Goal: Information Seeking & Learning: Find contact information

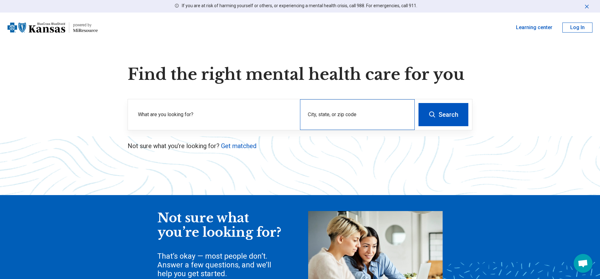
click at [328, 114] on div "City, state, or zip code" at bounding box center [357, 114] width 115 height 31
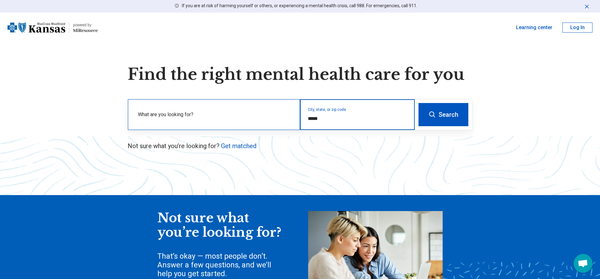
type input "*****"
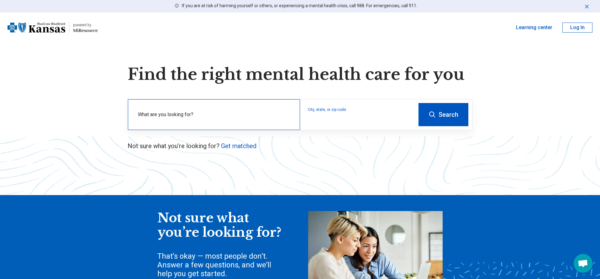
click at [189, 115] on label "What are you looking for?" at bounding box center [215, 115] width 154 height 8
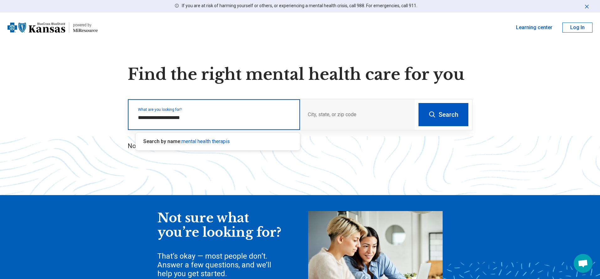
type input "**********"
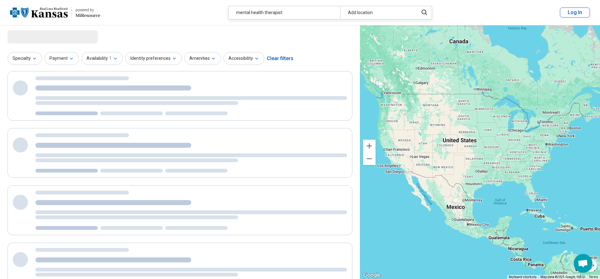
select select "***"
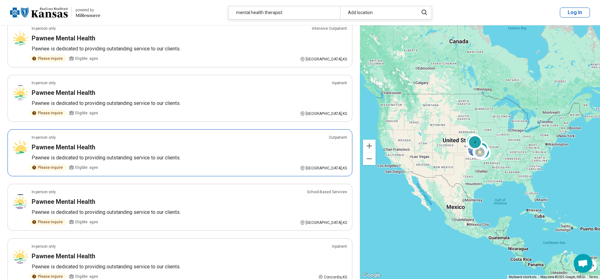
scroll to position [940, 0]
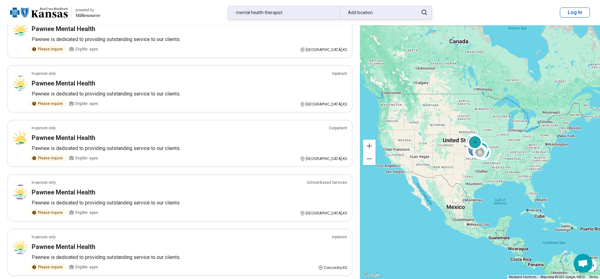
click at [288, 16] on div "mental health therapist" at bounding box center [284, 12] width 112 height 13
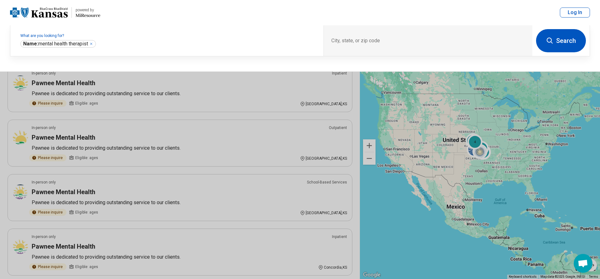
scroll to position [939, 0]
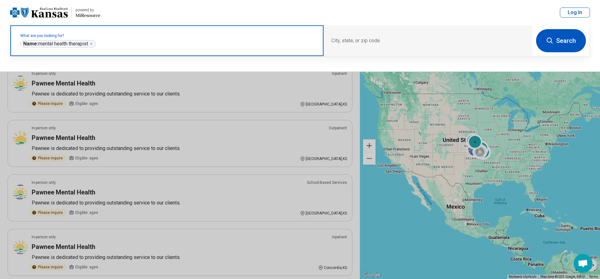
click at [93, 43] on icon "Remove" at bounding box center [91, 44] width 4 height 4
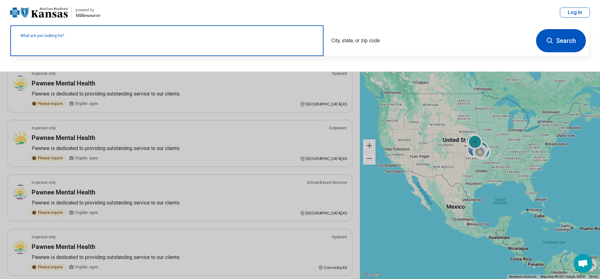
click at [79, 38] on label "What are you looking for?" at bounding box center [167, 36] width 295 height 4
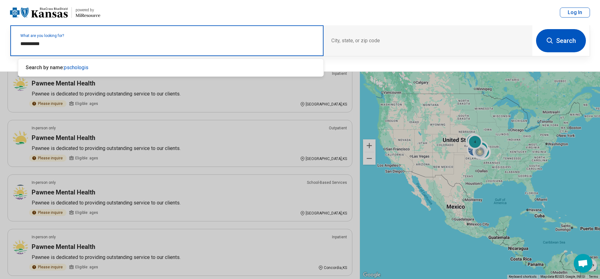
type input "**********"
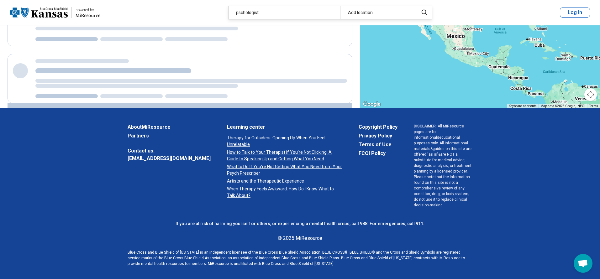
scroll to position [0, 0]
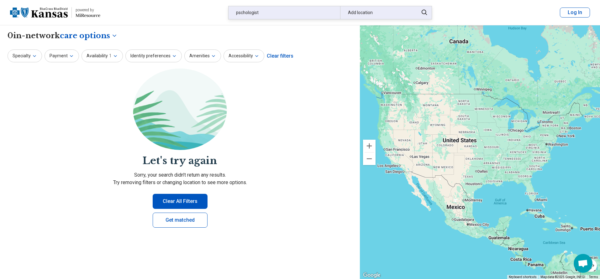
click at [269, 12] on div "pschologist" at bounding box center [284, 12] width 112 height 13
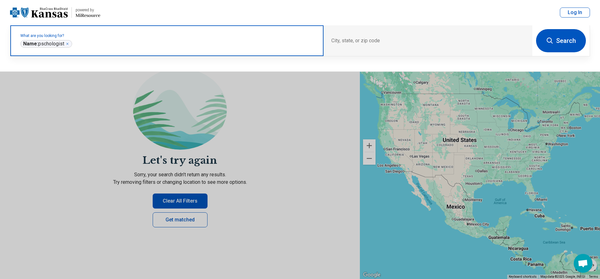
click at [68, 44] on icon "Remove" at bounding box center [67, 44] width 2 height 2
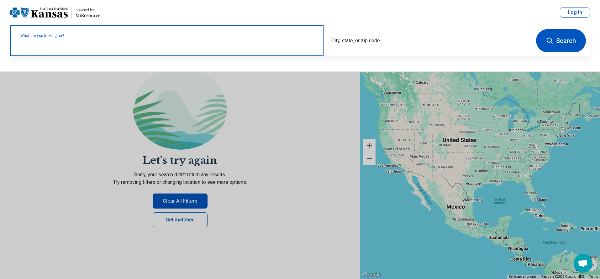
click at [92, 38] on label "What are you looking for?" at bounding box center [167, 36] width 295 height 4
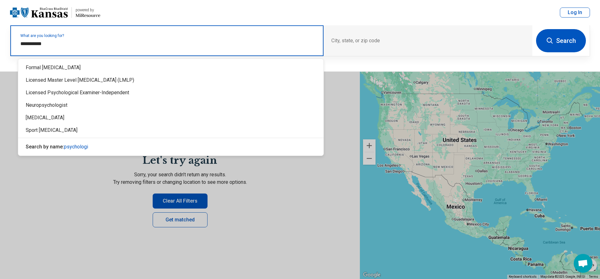
type input "**********"
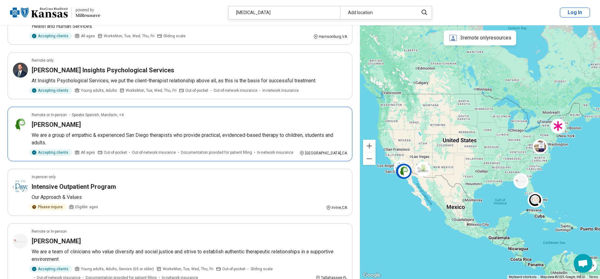
scroll to position [125, 0]
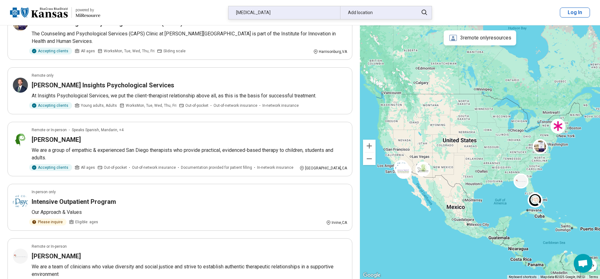
click at [360, 14] on div "Add location" at bounding box center [377, 12] width 74 height 13
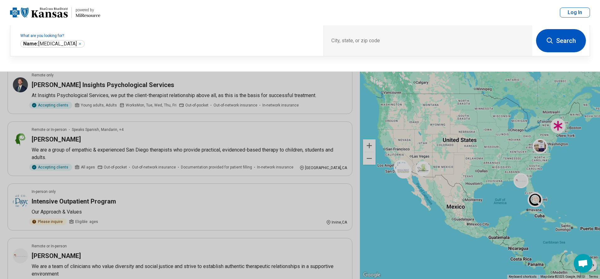
scroll to position [125, 0]
click at [340, 39] on div "City, state, or zip code" at bounding box center [427, 40] width 209 height 31
click at [351, 41] on div "City, state, or zip code" at bounding box center [427, 40] width 209 height 31
click at [339, 37] on div "City, state, or zip code" at bounding box center [427, 40] width 209 height 31
click at [341, 34] on div "City, state, or zip code" at bounding box center [427, 40] width 209 height 31
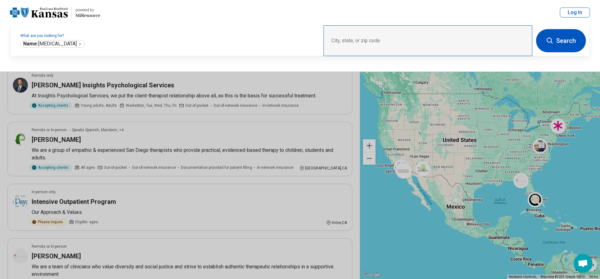
click at [351, 39] on div "City, state, or zip code" at bounding box center [427, 40] width 209 height 31
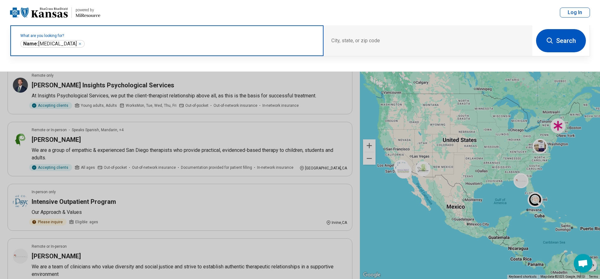
click at [231, 41] on input "text" at bounding box center [201, 44] width 230 height 8
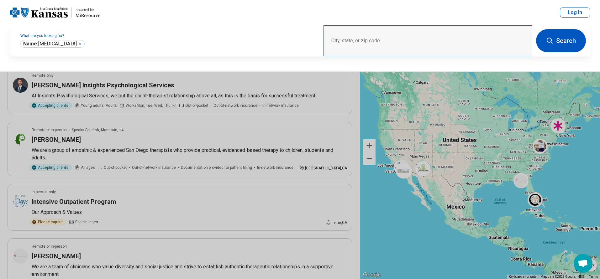
click at [376, 49] on div "City, state, or zip code" at bounding box center [427, 40] width 209 height 31
click at [459, 34] on div "City, state, or zip code" at bounding box center [427, 40] width 209 height 31
click at [432, 35] on div "City, state, or zip code" at bounding box center [427, 40] width 209 height 31
click at [551, 46] on button "Search" at bounding box center [561, 40] width 50 height 23
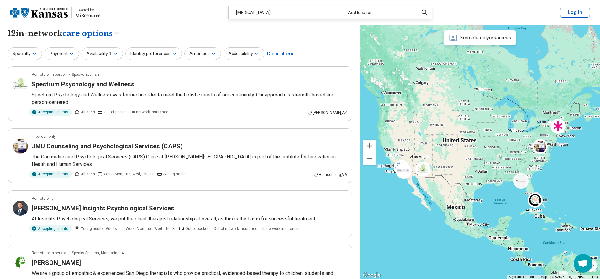
scroll to position [0, 0]
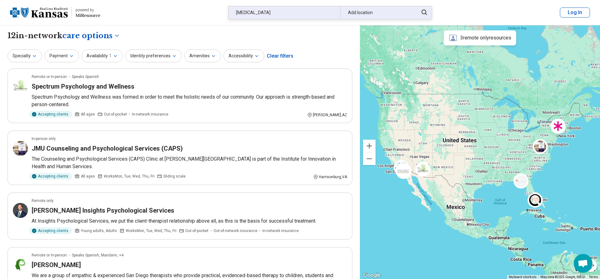
click at [422, 12] on icon at bounding box center [424, 13] width 6 height 6
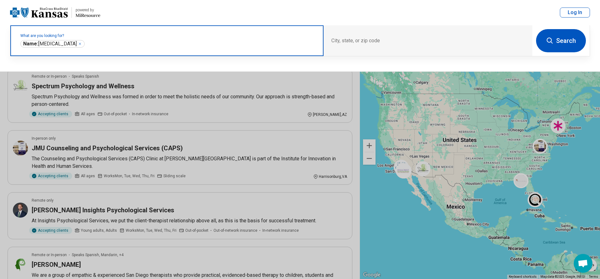
click at [79, 44] on icon "Remove" at bounding box center [80, 44] width 2 height 2
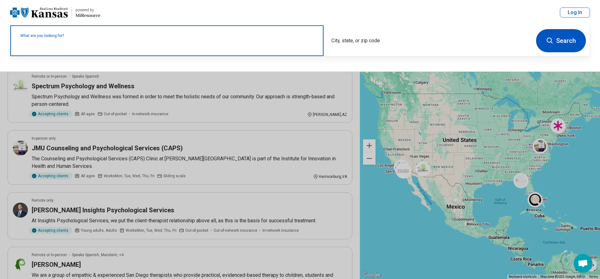
click at [57, 36] on div "What are you looking for?" at bounding box center [166, 40] width 313 height 31
click at [52, 42] on input "text" at bounding box center [167, 44] width 295 height 8
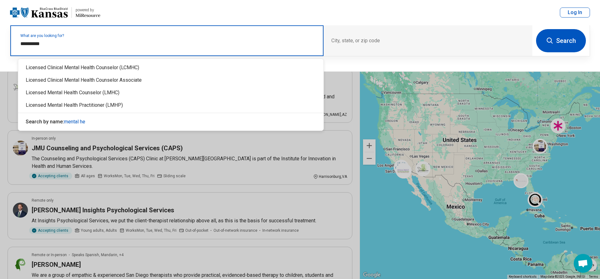
type input "**********"
click at [77, 67] on div "Licensed Clinical Mental Health Counselor (LCMHC)" at bounding box center [170, 67] width 305 height 13
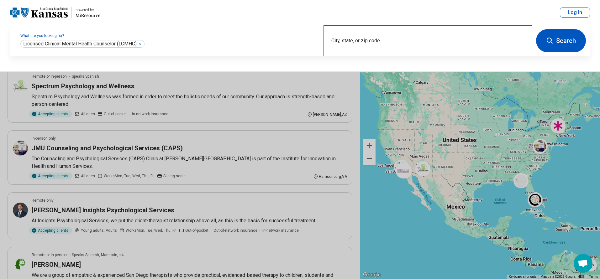
click at [360, 41] on div "City, state, or zip code" at bounding box center [427, 40] width 209 height 31
type input "*******"
click at [536, 29] on button "Search" at bounding box center [561, 40] width 50 height 23
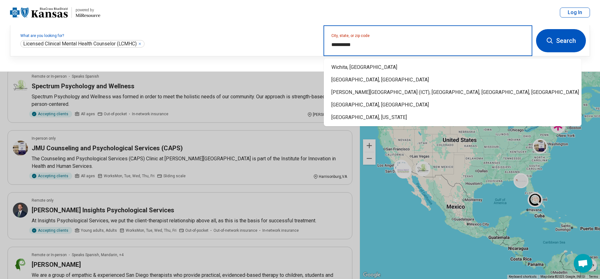
type input "**********"
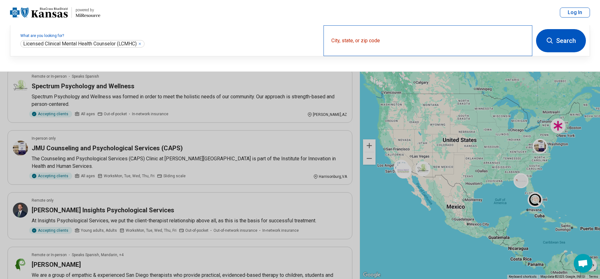
click at [366, 41] on div "City, state, or zip code" at bounding box center [427, 40] width 209 height 31
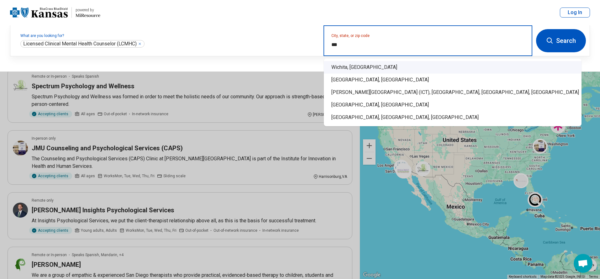
click at [342, 69] on div "Wichita, KS" at bounding box center [452, 67] width 257 height 13
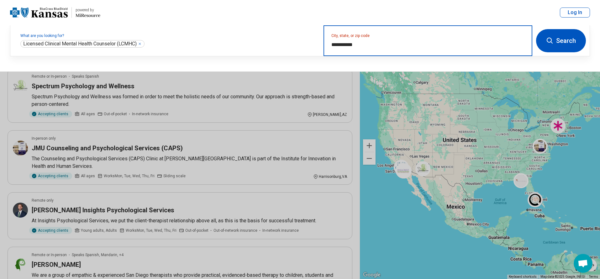
type input "**********"
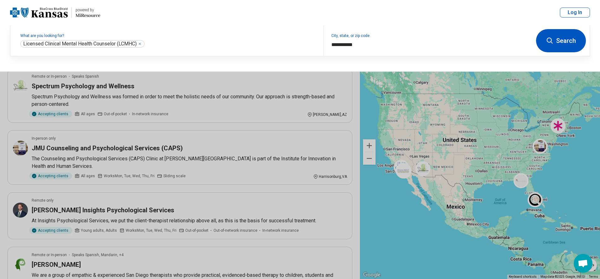
click at [575, 43] on button "Search" at bounding box center [561, 40] width 50 height 23
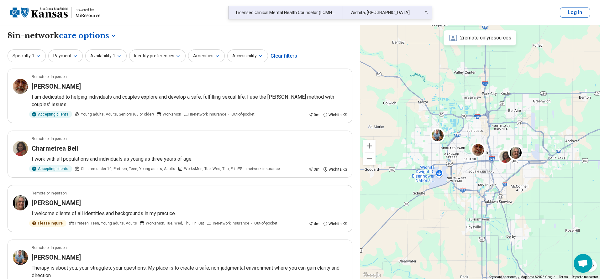
click at [326, 13] on div "Licensed Clinical Mental Health Counselor (LCMHC)" at bounding box center [285, 12] width 114 height 13
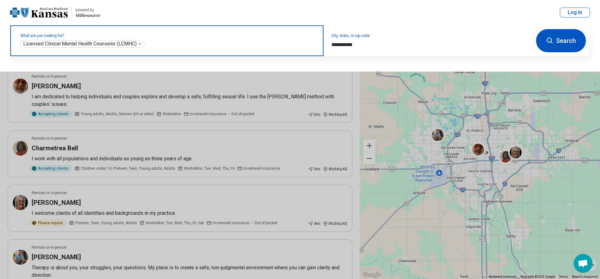
click at [142, 44] on icon "Remove" at bounding box center [140, 44] width 4 height 4
click at [46, 38] on label "What are you looking for?" at bounding box center [167, 36] width 295 height 4
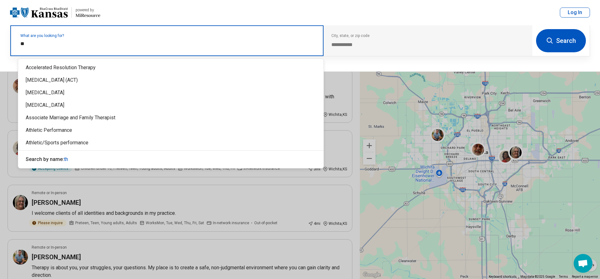
type input "*"
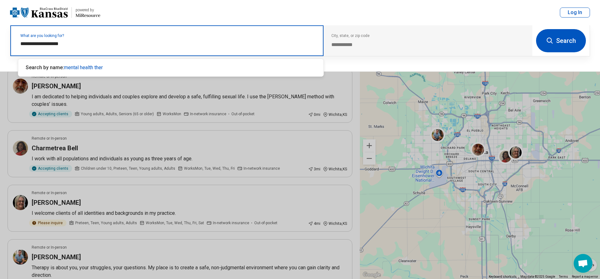
type input "**********"
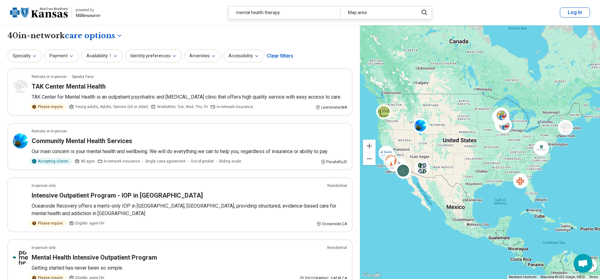
click at [294, 14] on div "mental health therapy" at bounding box center [284, 12] width 112 height 13
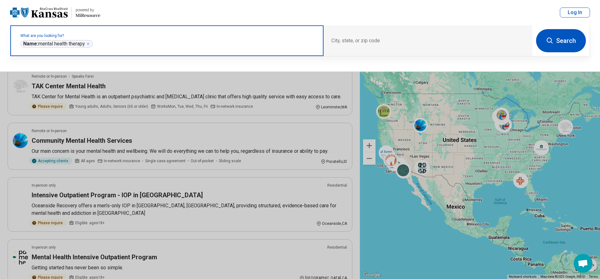
click at [89, 44] on icon "Remove" at bounding box center [88, 44] width 2 height 2
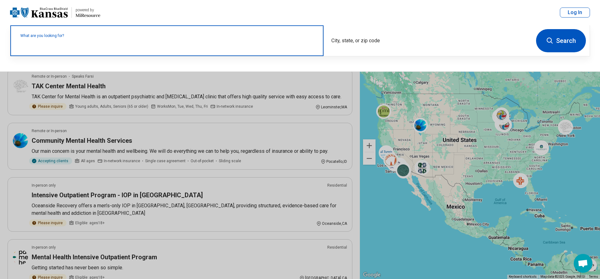
click at [67, 38] on label "What are you looking for?" at bounding box center [167, 36] width 295 height 4
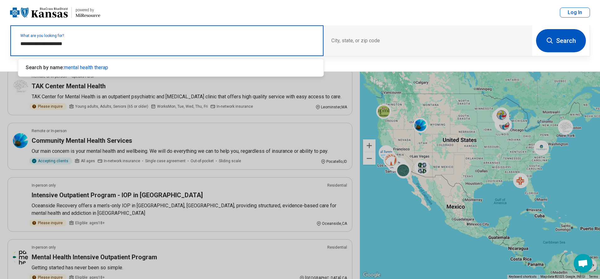
type input "**********"
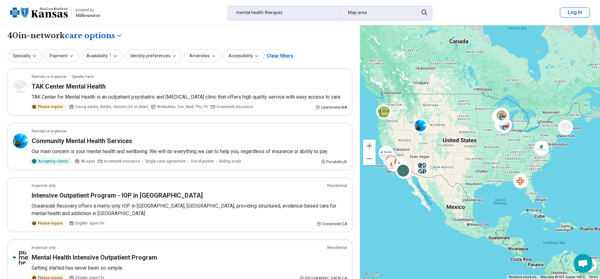
click at [361, 12] on div "Map area" at bounding box center [377, 12] width 74 height 13
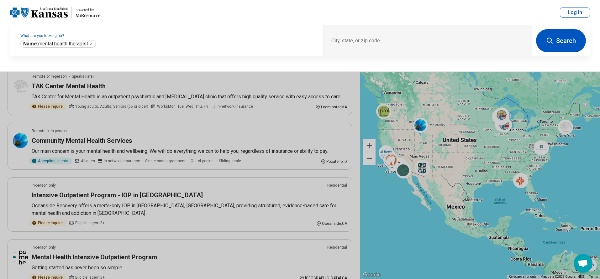
click at [558, 44] on button "Search" at bounding box center [561, 40] width 50 height 23
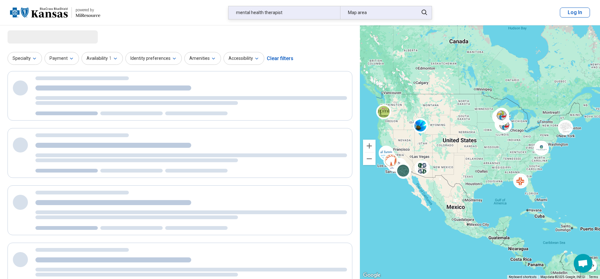
click at [357, 10] on div "Map area" at bounding box center [377, 12] width 74 height 13
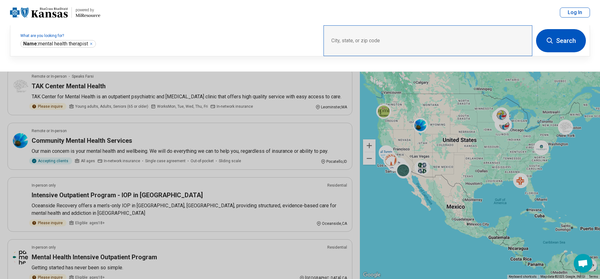
click at [357, 40] on div "City, state, or zip code" at bounding box center [427, 40] width 209 height 31
click at [356, 39] on div "City, state, or zip code" at bounding box center [427, 40] width 209 height 31
click at [366, 35] on div "City, state, or zip code" at bounding box center [427, 40] width 209 height 31
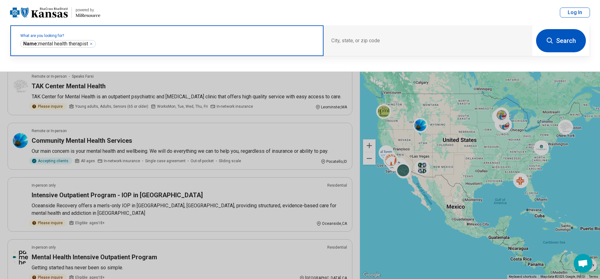
click at [93, 42] on icon "Remove" at bounding box center [91, 44] width 4 height 4
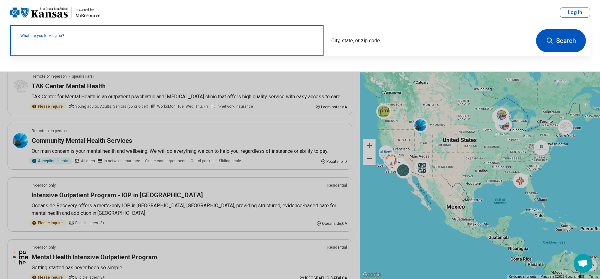
click at [65, 38] on label "What are you looking for?" at bounding box center [167, 36] width 295 height 4
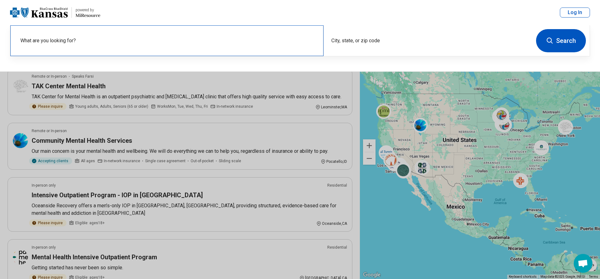
click at [58, 37] on div "What are you looking for?" at bounding box center [166, 40] width 313 height 31
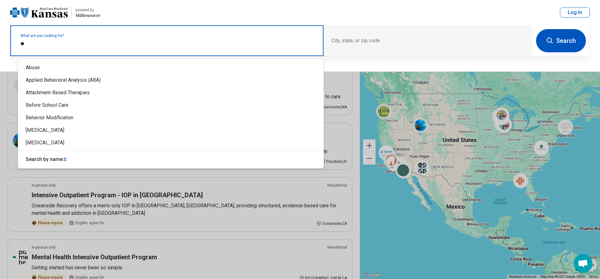
type input "*"
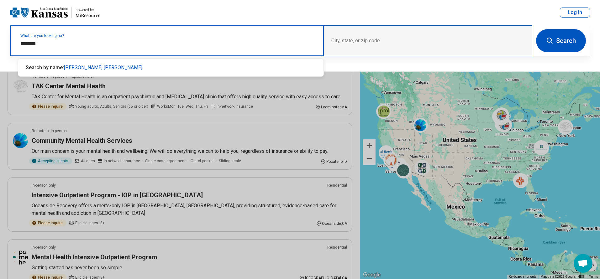
type input "********"
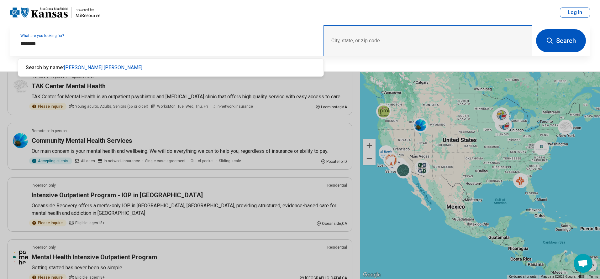
click at [354, 39] on div "City, state, or zip code" at bounding box center [427, 40] width 209 height 31
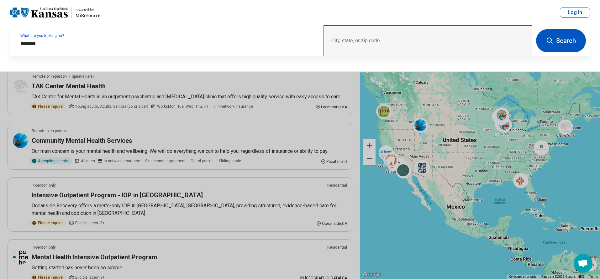
click at [340, 41] on div "City, state, or zip code" at bounding box center [427, 40] width 209 height 31
click at [553, 41] on icon at bounding box center [550, 41] width 8 height 8
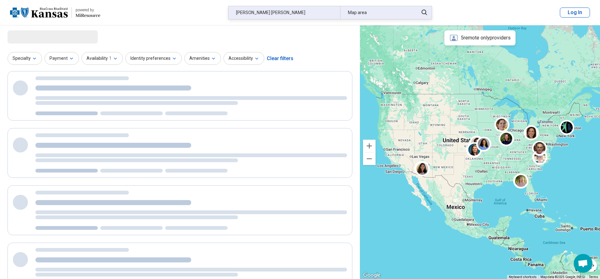
select select "***"
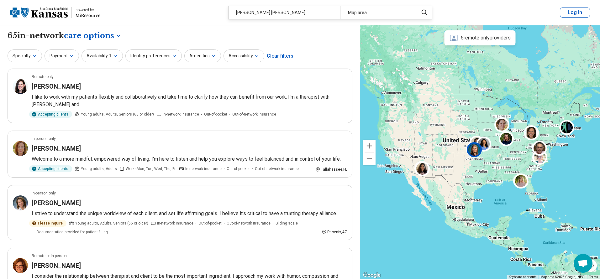
click at [477, 145] on img at bounding box center [474, 149] width 15 height 15
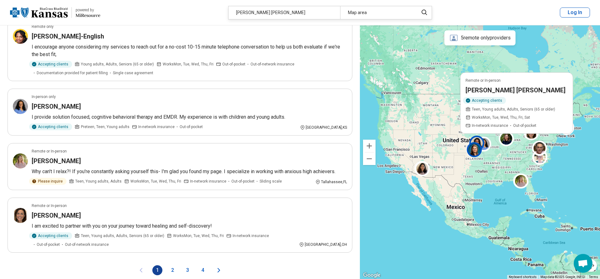
scroll to position [1034, 0]
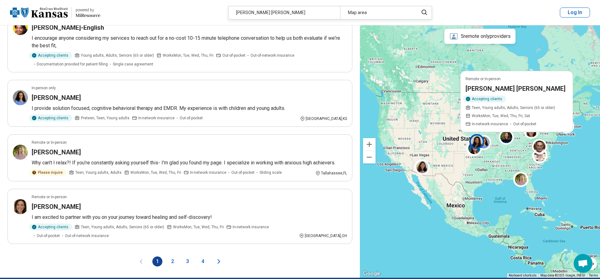
click at [173, 257] on button "2" at bounding box center [172, 262] width 10 height 10
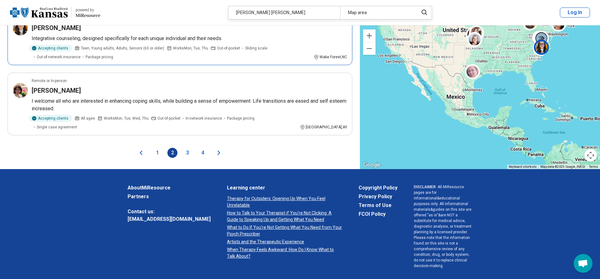
scroll to position [1159, 0]
click at [188, 148] on button "3" at bounding box center [187, 153] width 10 height 10
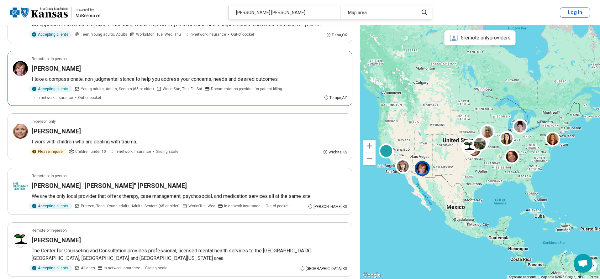
scroll to position [439, 0]
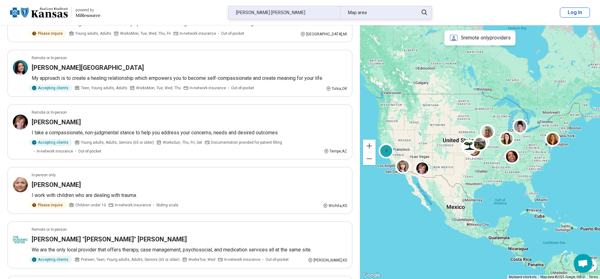
click at [365, 16] on div "Map area" at bounding box center [377, 12] width 74 height 13
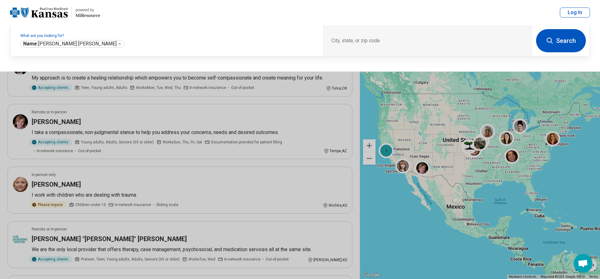
scroll to position [438, 0]
click at [470, 142] on button at bounding box center [300, 139] width 600 height 279
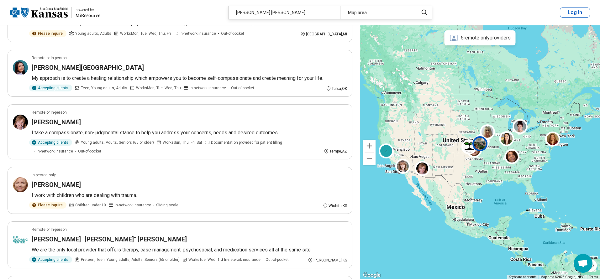
click at [472, 138] on div at bounding box center [481, 145] width 18 height 18
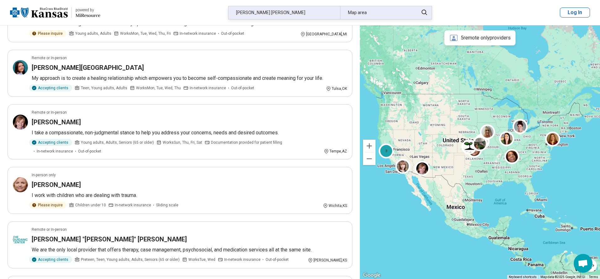
click at [423, 12] on icon at bounding box center [424, 13] width 7 height 8
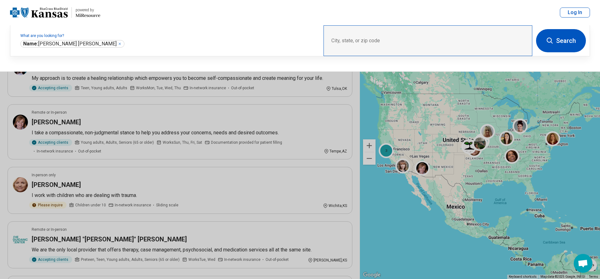
click at [372, 40] on div "City, state, or zip code" at bounding box center [427, 40] width 209 height 31
click at [558, 40] on button "Search" at bounding box center [561, 40] width 50 height 23
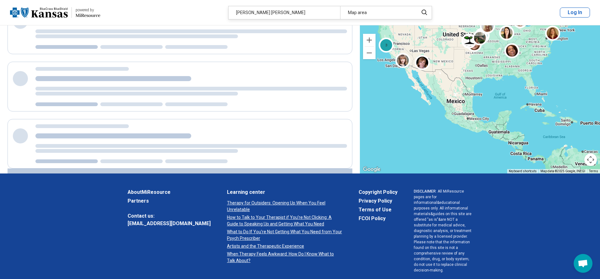
scroll to position [0, 0]
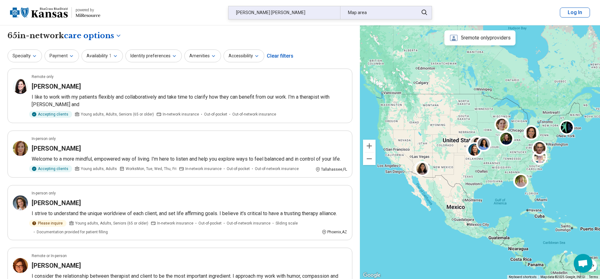
click at [360, 16] on div "Map area" at bounding box center [377, 12] width 74 height 13
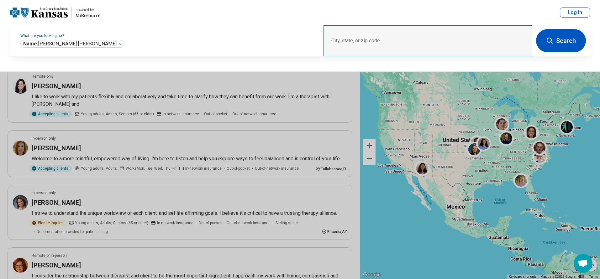
click at [359, 38] on div "City, state, or zip code" at bounding box center [427, 40] width 209 height 31
click at [352, 41] on div "City, state, or zip code" at bounding box center [427, 40] width 209 height 31
click at [382, 41] on div "City, state, or zip code" at bounding box center [427, 40] width 209 height 31
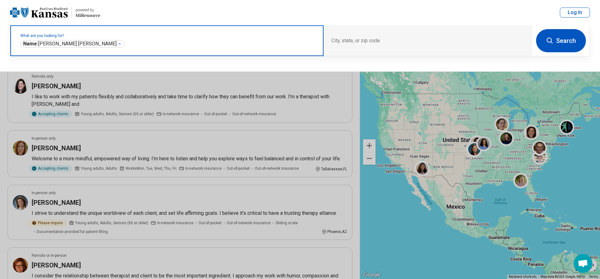
click at [118, 45] on icon "Remove" at bounding box center [120, 44] width 4 height 4
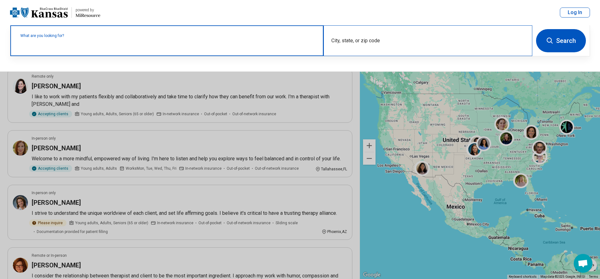
click at [357, 39] on div "City, state, or zip code" at bounding box center [427, 40] width 209 height 31
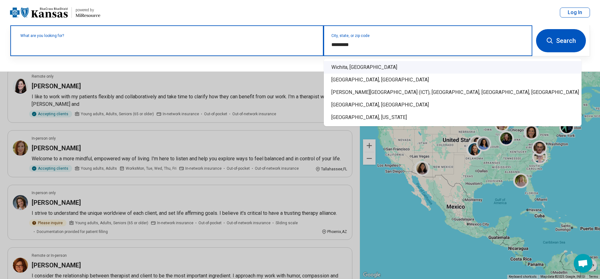
click at [337, 68] on div "Wichita, KS" at bounding box center [452, 67] width 257 height 13
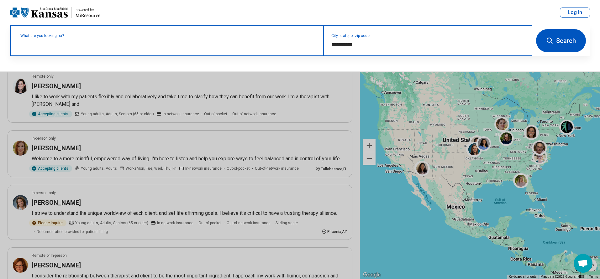
type input "**********"
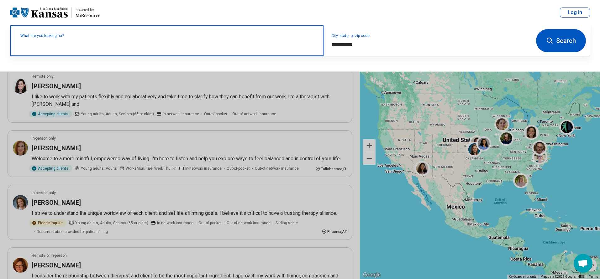
click at [64, 38] on label "What are you looking for?" at bounding box center [167, 36] width 295 height 4
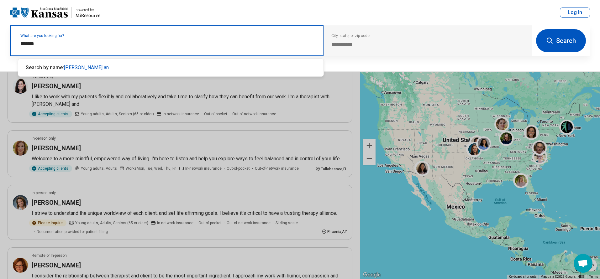
type input "********"
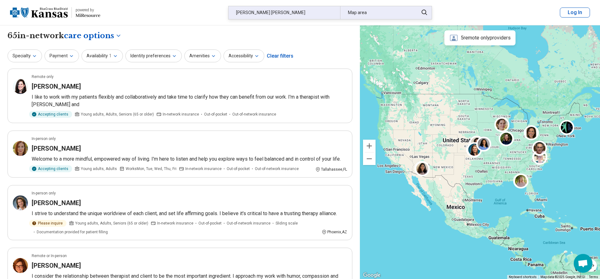
click at [261, 13] on div "mary ann" at bounding box center [284, 12] width 112 height 13
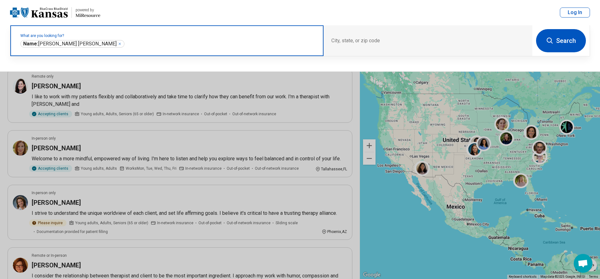
click at [118, 44] on icon "Remove" at bounding box center [120, 44] width 4 height 4
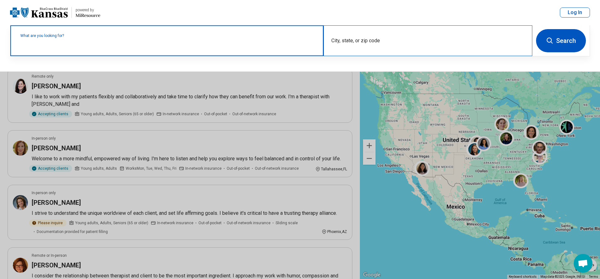
click at [338, 40] on div "City, state, or zip code" at bounding box center [427, 40] width 209 height 31
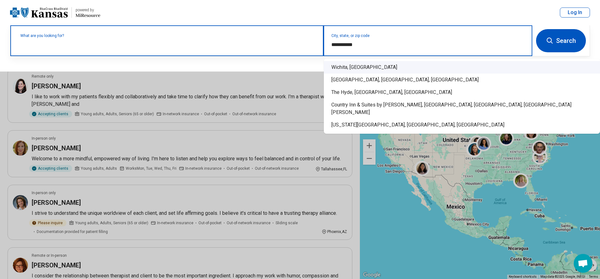
click at [339, 69] on div "Wichita, KS" at bounding box center [462, 67] width 276 height 13
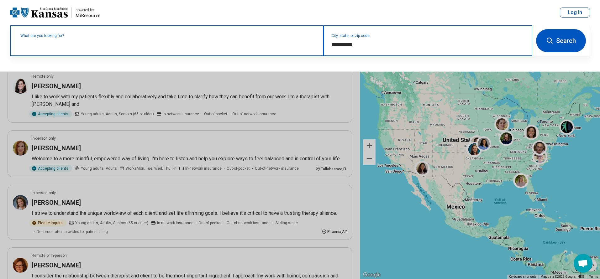
type input "**********"
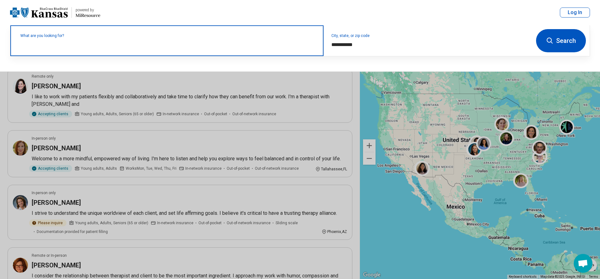
click at [67, 38] on label "What are you looking for?" at bounding box center [167, 36] width 295 height 4
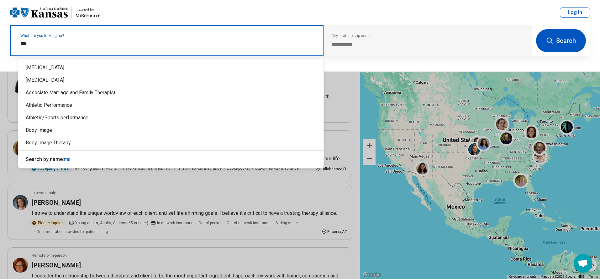
type input "****"
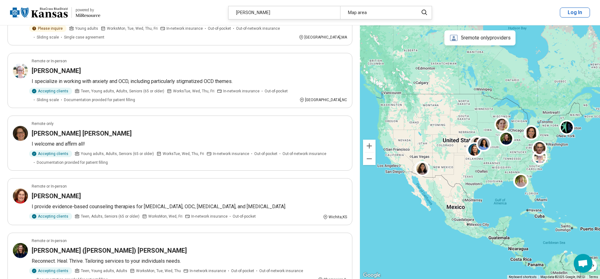
scroll to position [407, 0]
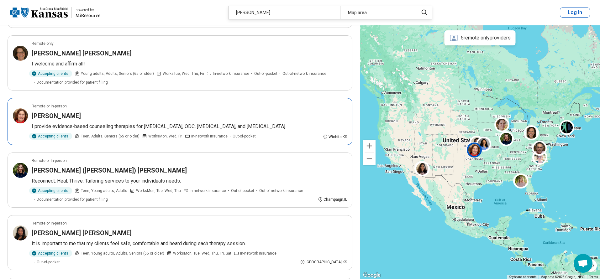
click at [54, 116] on h3 "[PERSON_NAME]" at bounding box center [56, 116] width 49 height 9
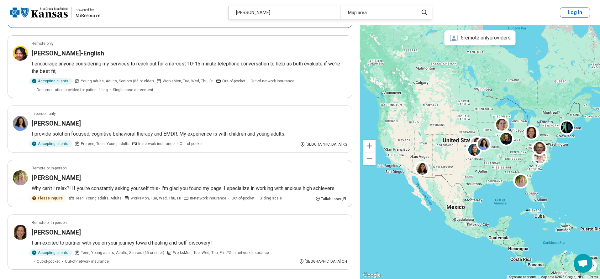
scroll to position [1034, 0]
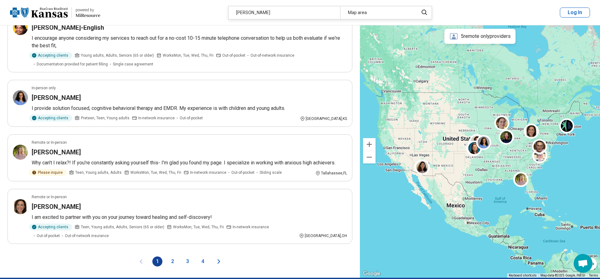
click at [174, 257] on button "2" at bounding box center [172, 262] width 10 height 10
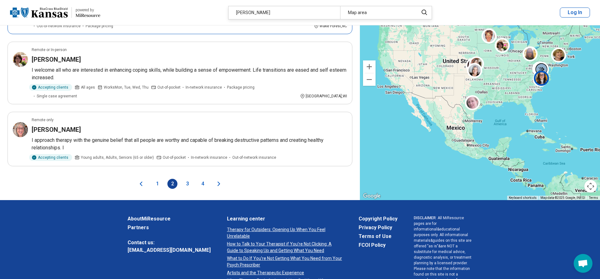
scroll to position [1128, 0]
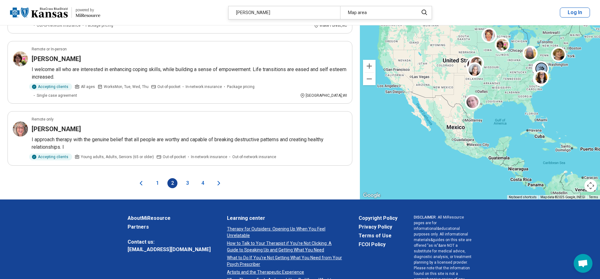
click at [187, 178] on button "3" at bounding box center [187, 183] width 10 height 10
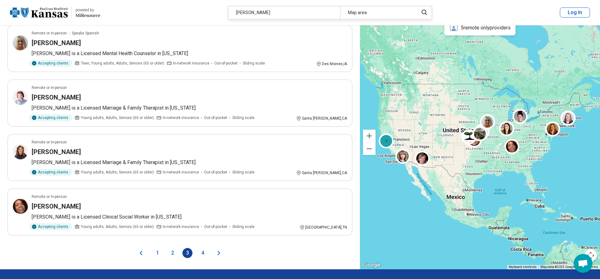
scroll to position [1065, 0]
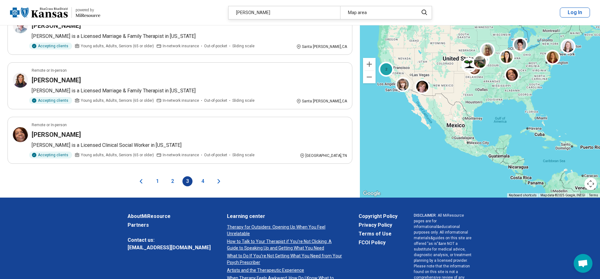
click at [201, 179] on button "4" at bounding box center [202, 181] width 10 height 10
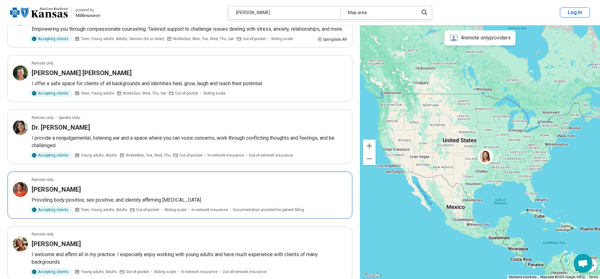
scroll to position [0, 0]
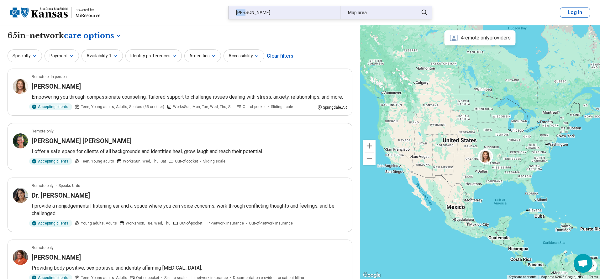
drag, startPoint x: 256, startPoint y: 10, endPoint x: 228, endPoint y: 12, distance: 27.7
click at [228, 12] on div "mary Map area" at bounding box center [330, 12] width 204 height 13
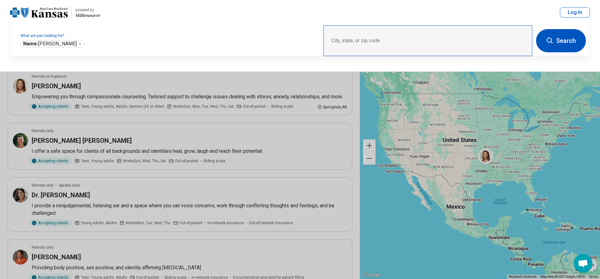
click at [367, 40] on div "City, state, or zip code" at bounding box center [427, 40] width 209 height 31
click at [558, 44] on button "Search" at bounding box center [561, 40] width 50 height 23
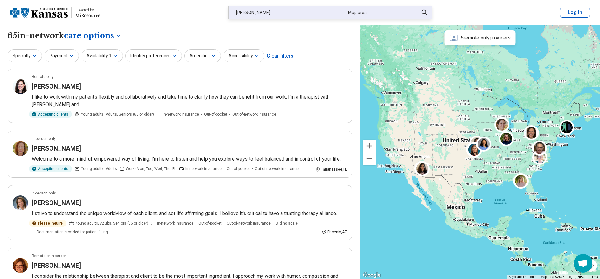
click at [359, 14] on div "Map area" at bounding box center [377, 12] width 74 height 13
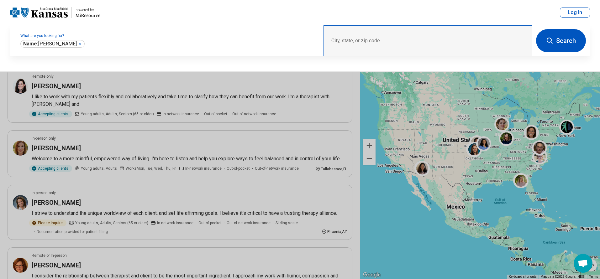
click at [345, 37] on div "City, state, or zip code" at bounding box center [427, 40] width 209 height 31
click at [346, 41] on div "City, state, or zip code" at bounding box center [427, 40] width 209 height 31
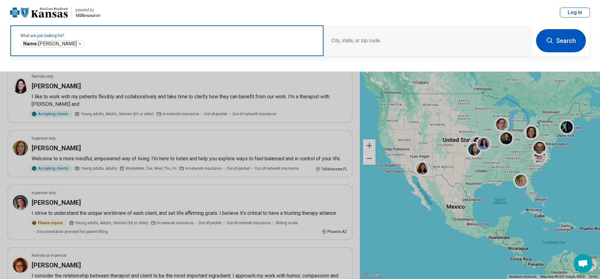
click at [55, 43] on div "Name: mary ****" at bounding box center [52, 44] width 64 height 8
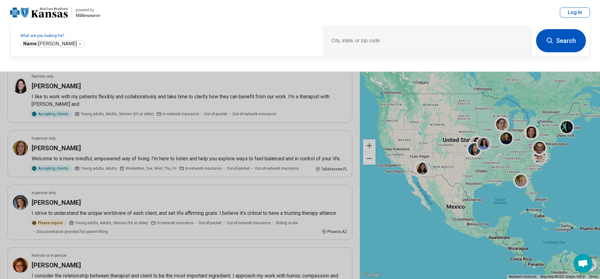
click at [550, 41] on icon at bounding box center [550, 41] width 8 height 8
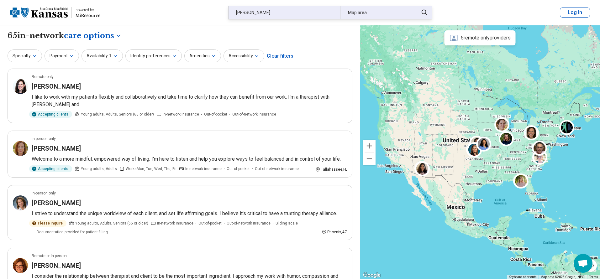
click at [262, 11] on div "mary" at bounding box center [284, 12] width 112 height 13
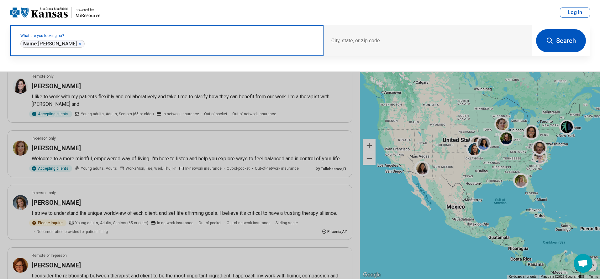
click at [54, 41] on div "Name: mary ****" at bounding box center [52, 44] width 64 height 8
click at [78, 43] on icon "Remove" at bounding box center [80, 44] width 4 height 4
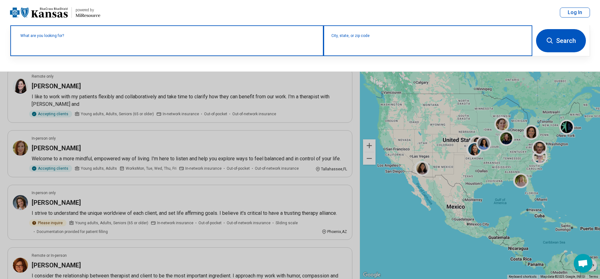
click at [376, 46] on input "City, state, or zip code" at bounding box center [427, 45] width 193 height 8
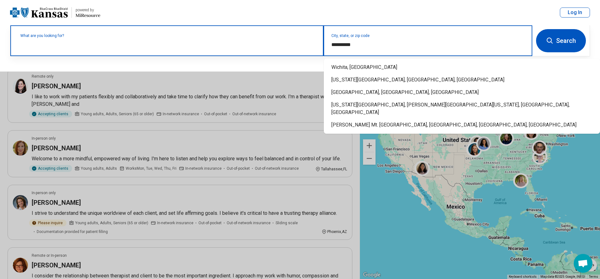
type input "**********"
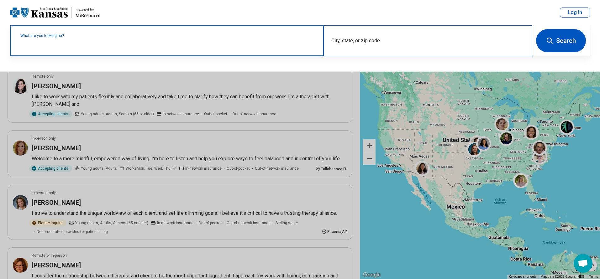
click at [346, 38] on div "City, state, or zip code" at bounding box center [427, 40] width 209 height 31
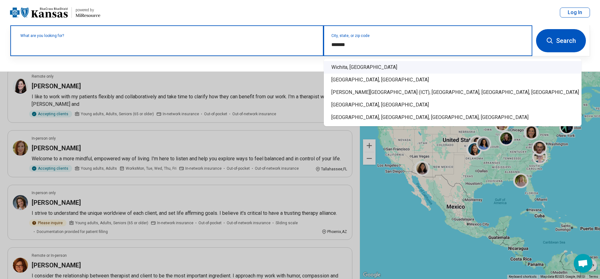
click at [339, 63] on div "Wichita, KS" at bounding box center [452, 67] width 257 height 13
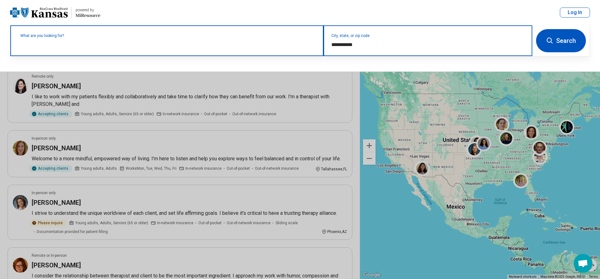
type input "**********"
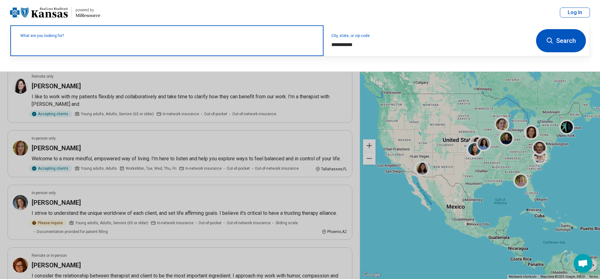
click at [577, 48] on button "Search" at bounding box center [561, 40] width 50 height 23
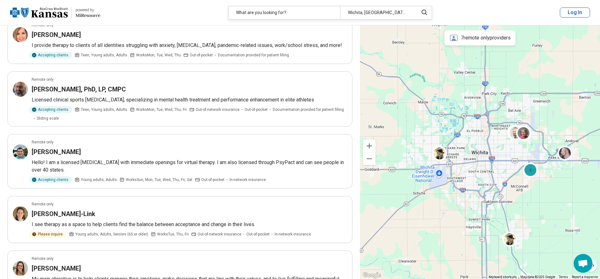
scroll to position [1065, 0]
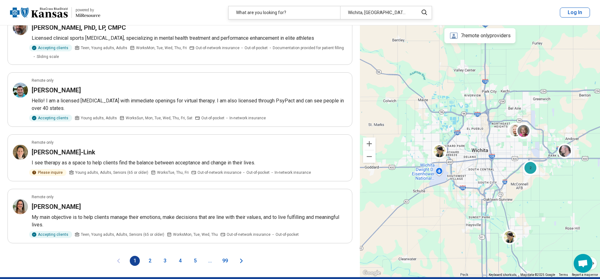
click at [148, 256] on button "2" at bounding box center [150, 261] width 10 height 10
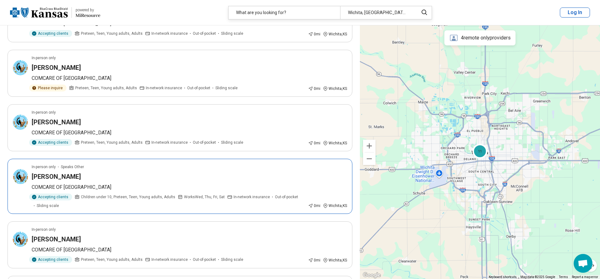
scroll to position [1002, 0]
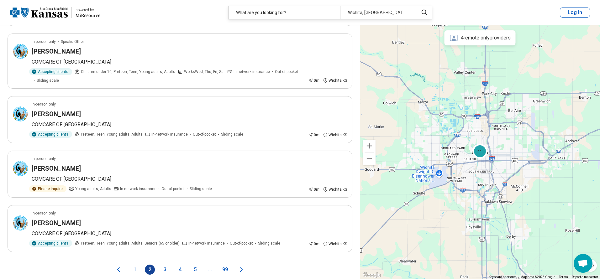
click at [167, 265] on button "3" at bounding box center [165, 270] width 10 height 10
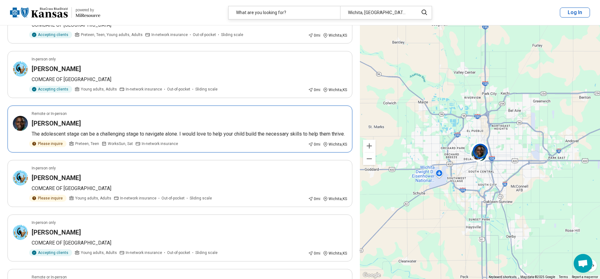
scroll to position [533, 0]
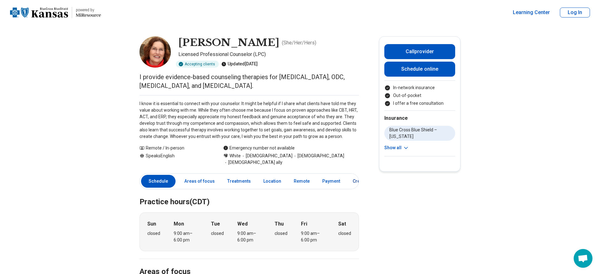
click at [350, 175] on link "Credentials" at bounding box center [364, 181] width 31 height 13
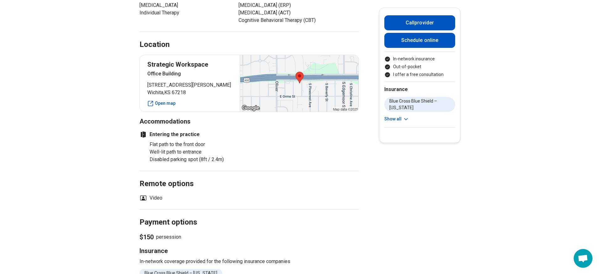
scroll to position [281, 0]
